Goal: Find specific page/section: Find specific page/section

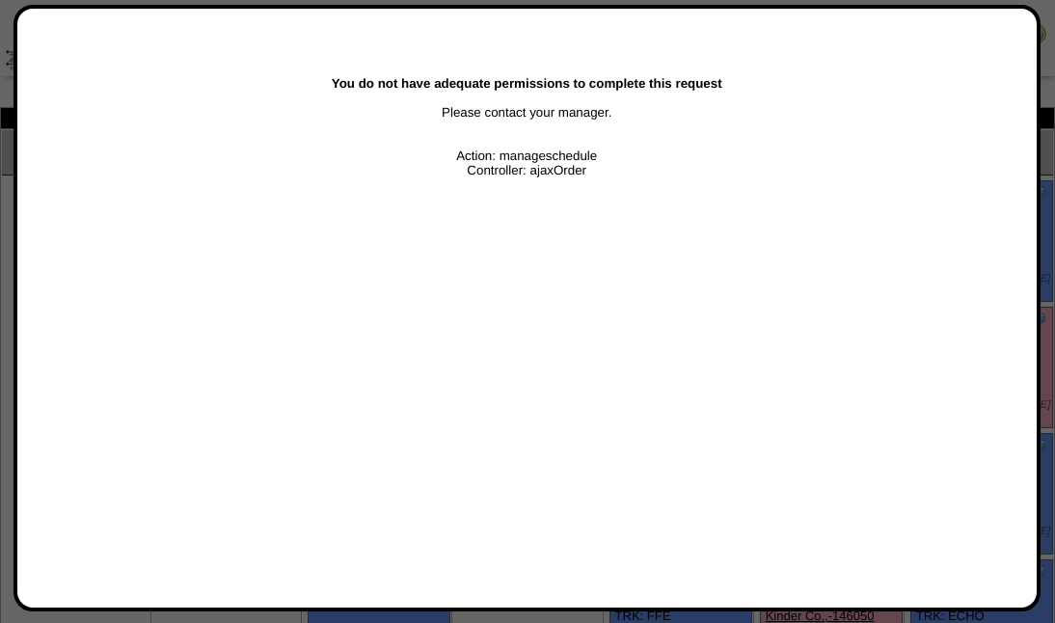
scroll to position [1286, 0]
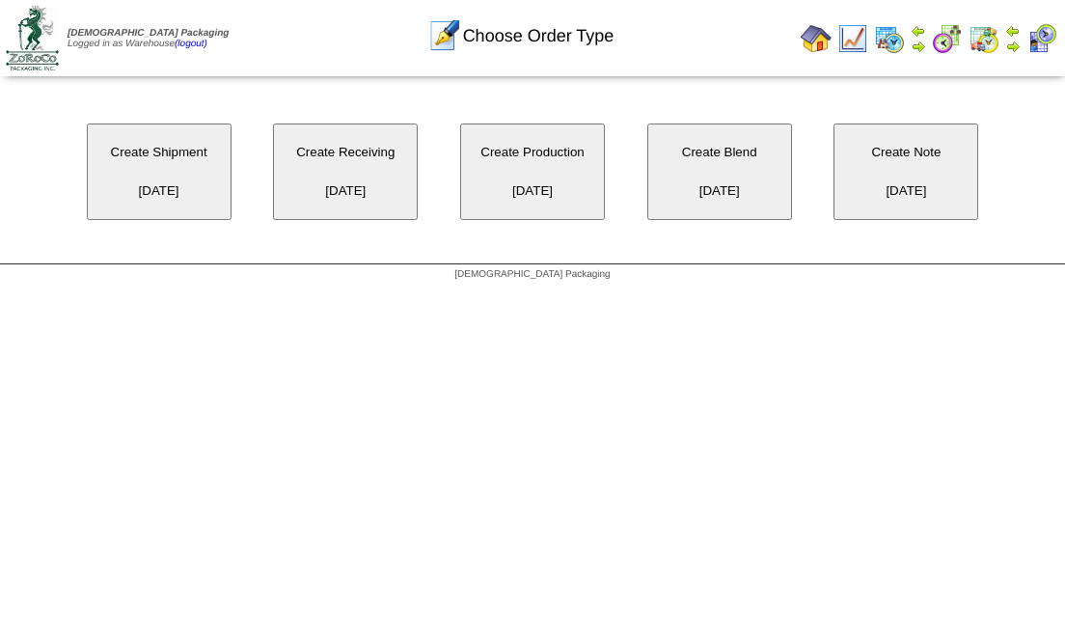
click at [1020, 34] on img at bounding box center [1012, 30] width 15 height 15
click at [1015, 46] on img at bounding box center [1012, 46] width 15 height 15
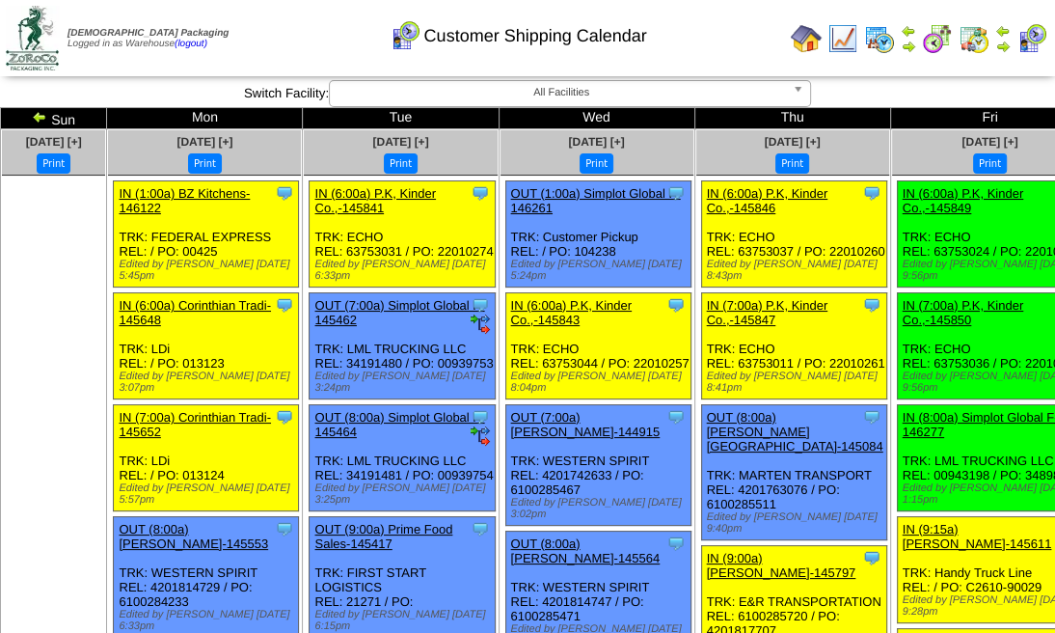
click at [1011, 37] on td at bounding box center [1003, 38] width 19 height 35
click at [1005, 34] on img at bounding box center [1003, 30] width 15 height 15
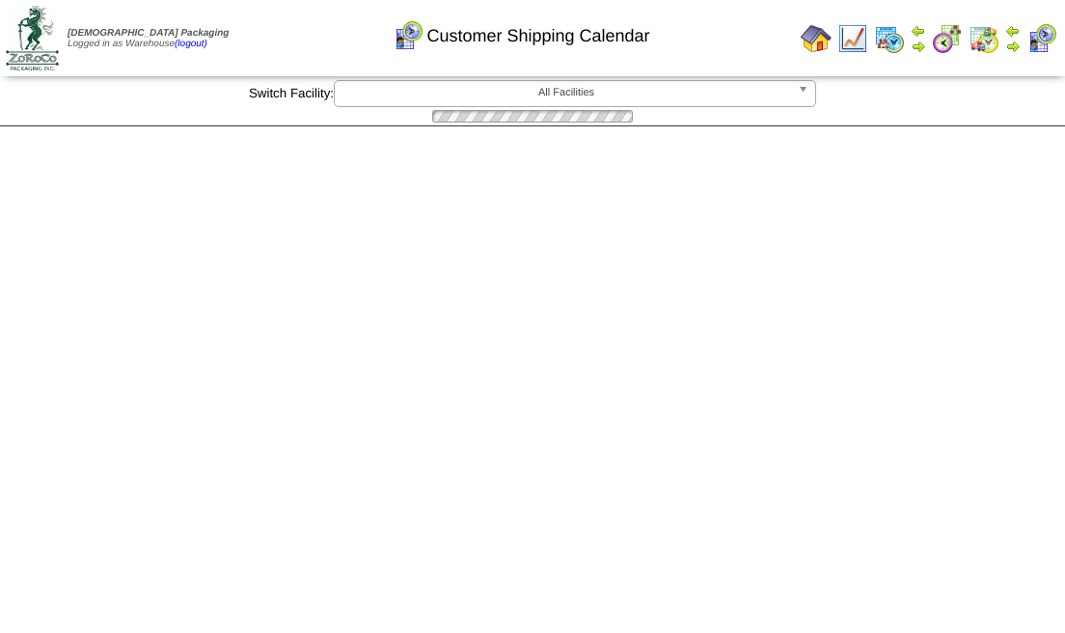
click at [1005, 45] on img at bounding box center [1012, 46] width 15 height 15
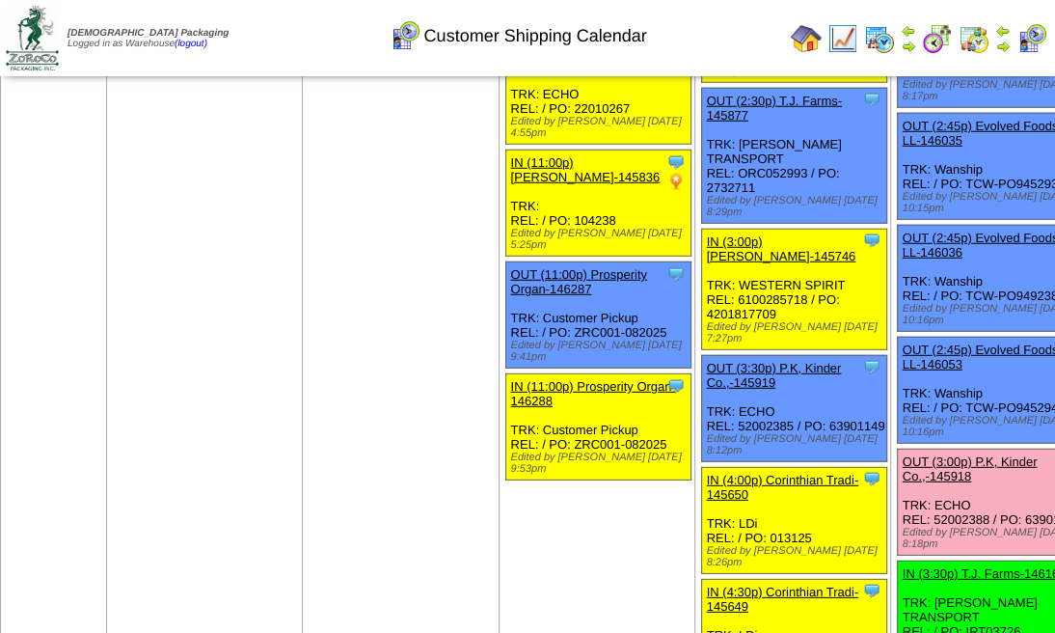
scroll to position [3473, 0]
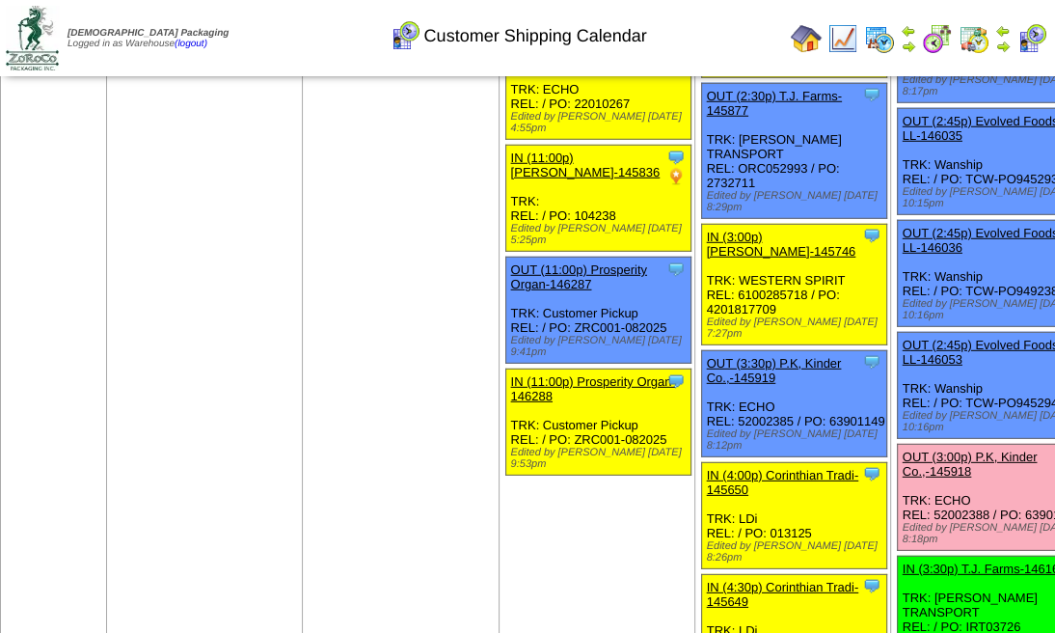
click at [1008, 42] on img at bounding box center [1003, 46] width 15 height 15
click at [1002, 46] on img at bounding box center [1003, 46] width 15 height 15
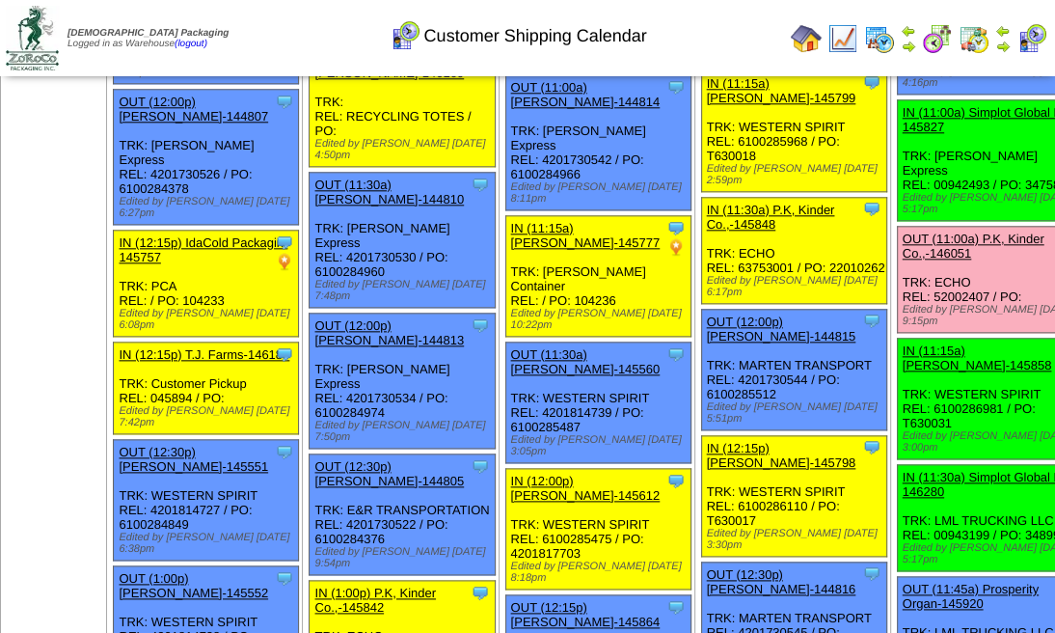
scroll to position [1469, 0]
